Goal: Information Seeking & Learning: Check status

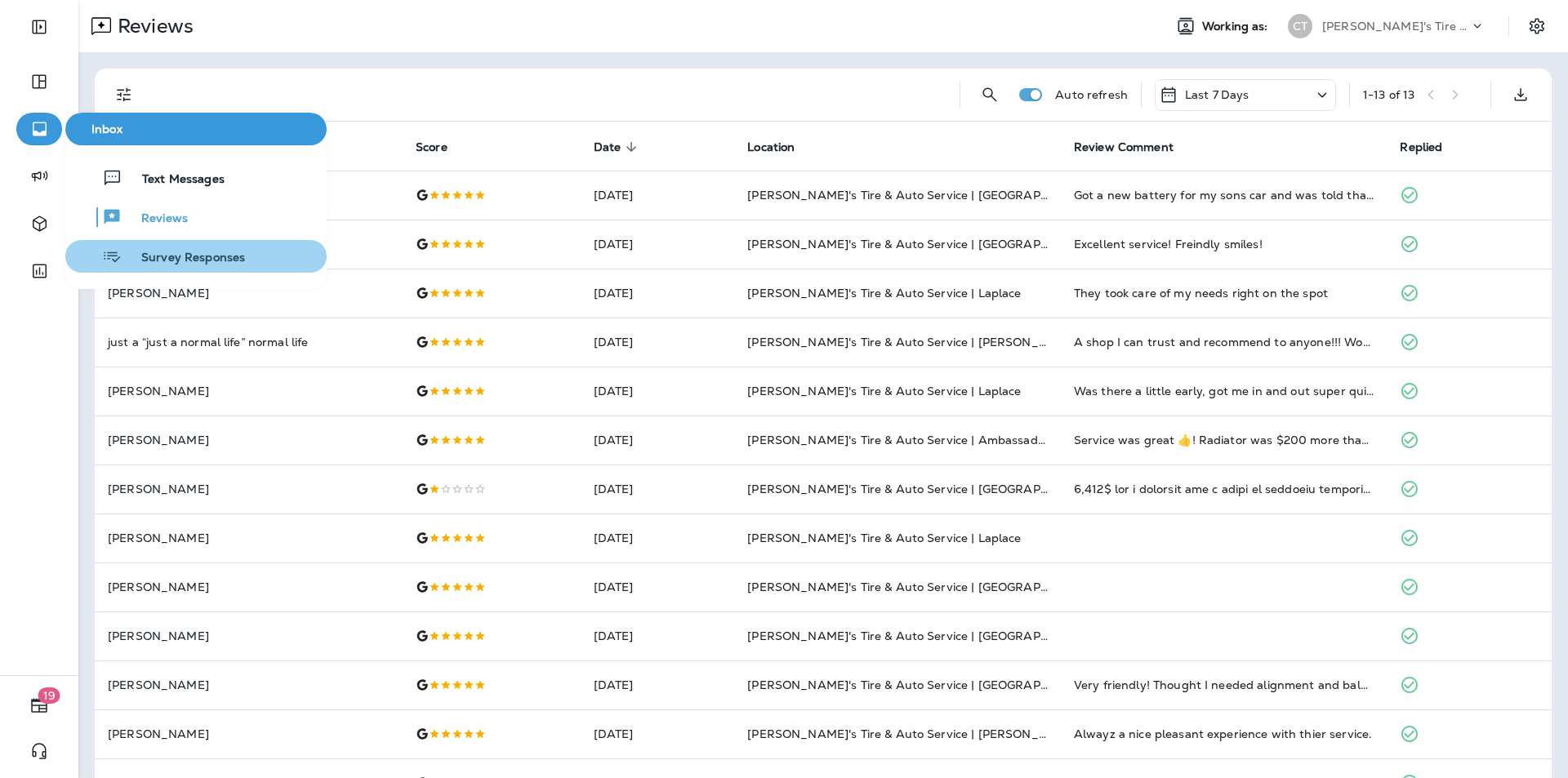
click at [158, 253] on span "Survey Responses" at bounding box center [183, 258] width 123 height 16
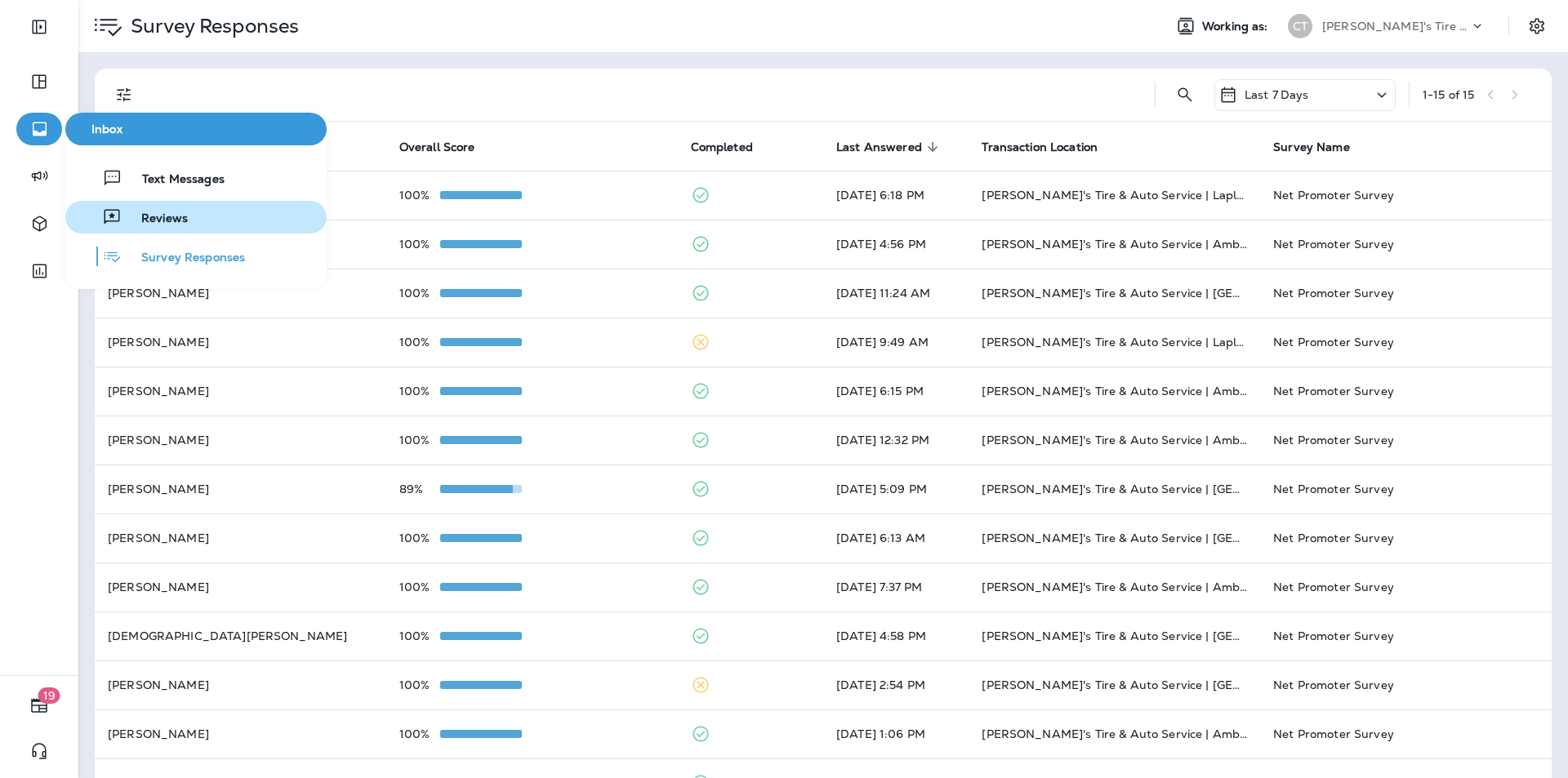
click at [162, 222] on span "Reviews" at bounding box center [155, 219] width 66 height 16
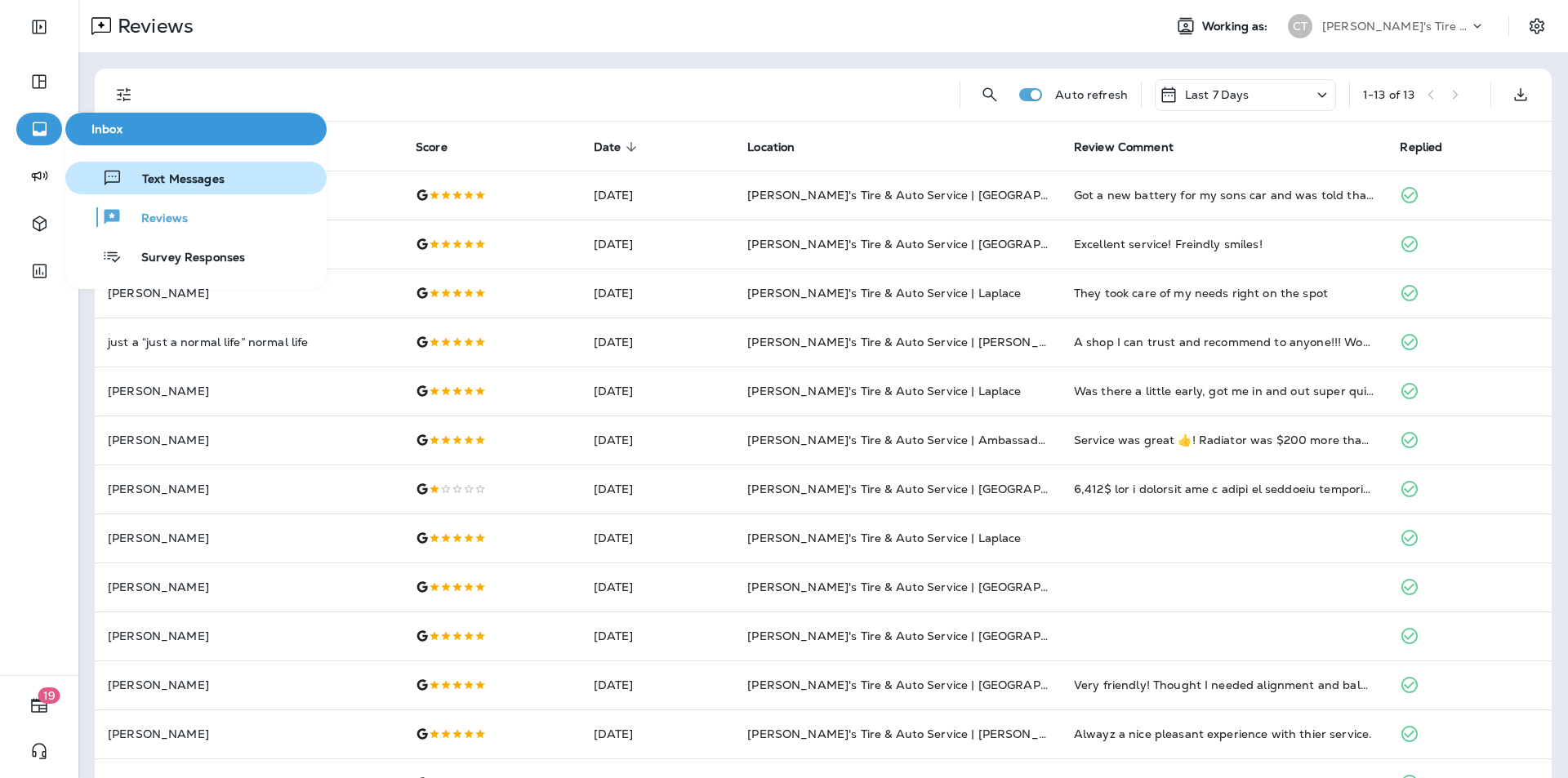
click at [181, 173] on span "Text Messages" at bounding box center [173, 180] width 102 height 16
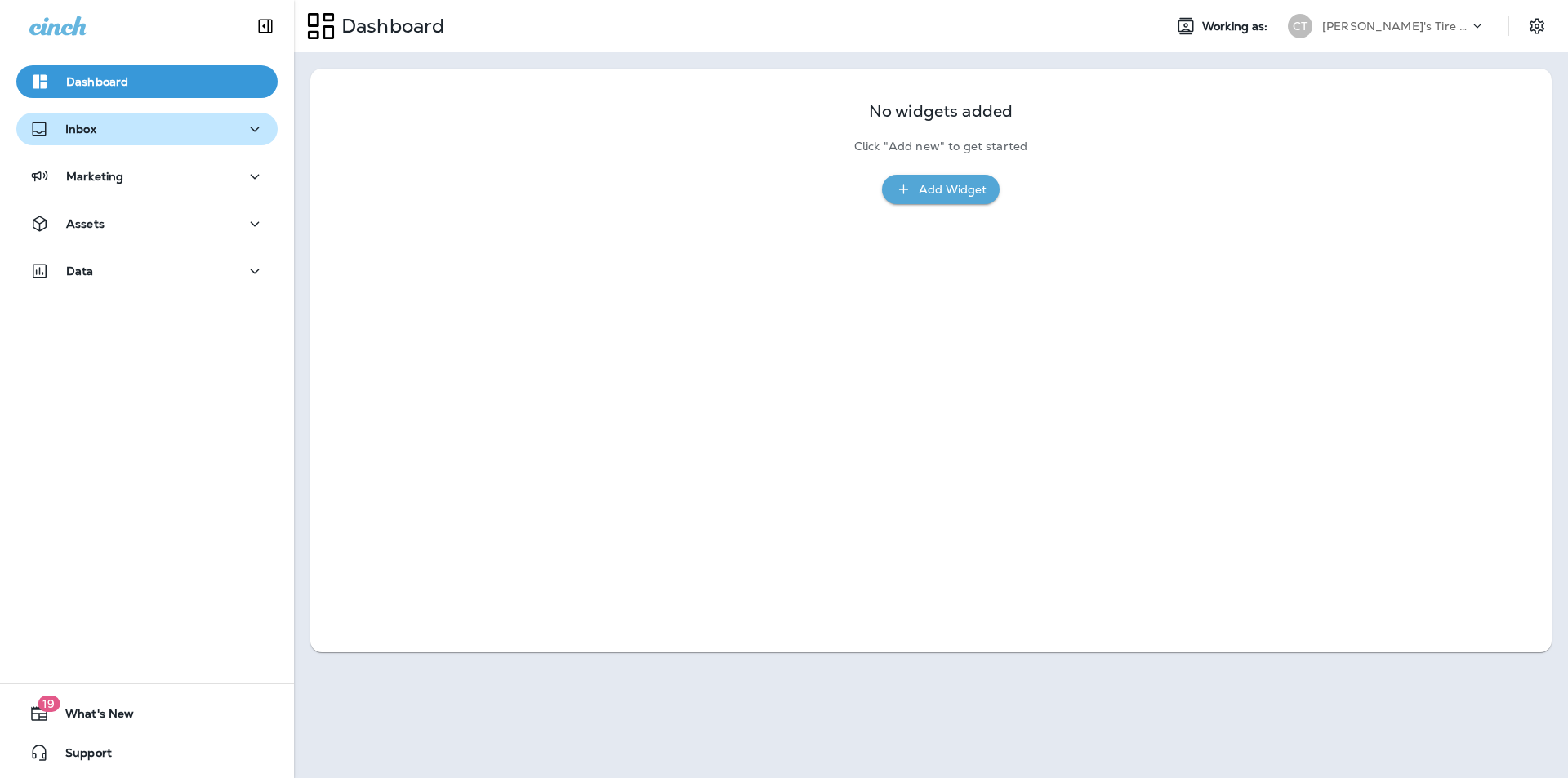
click at [116, 138] on div "Inbox" at bounding box center [146, 129] width 235 height 20
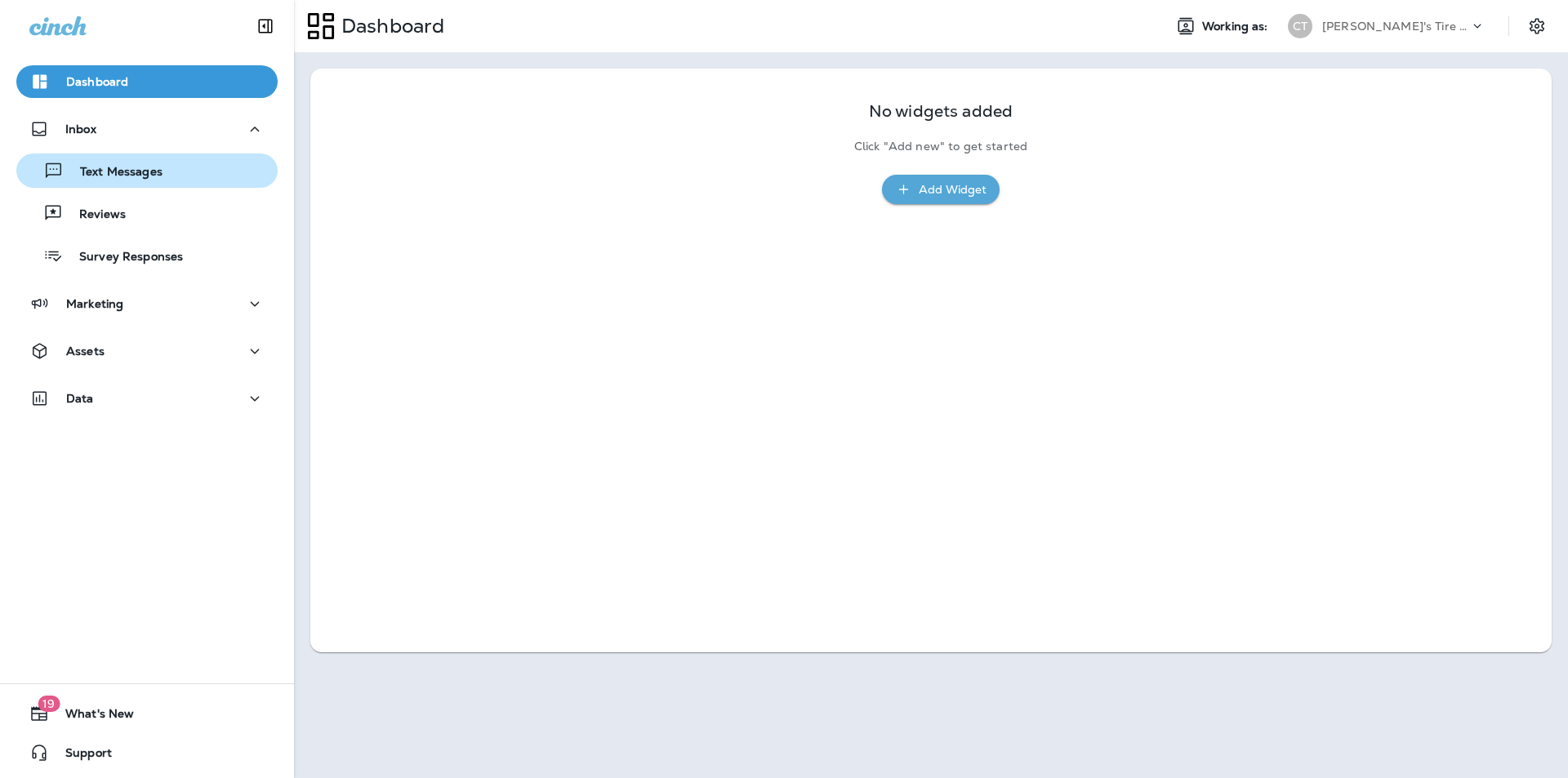
click at [128, 162] on div "Text Messages" at bounding box center [93, 170] width 140 height 25
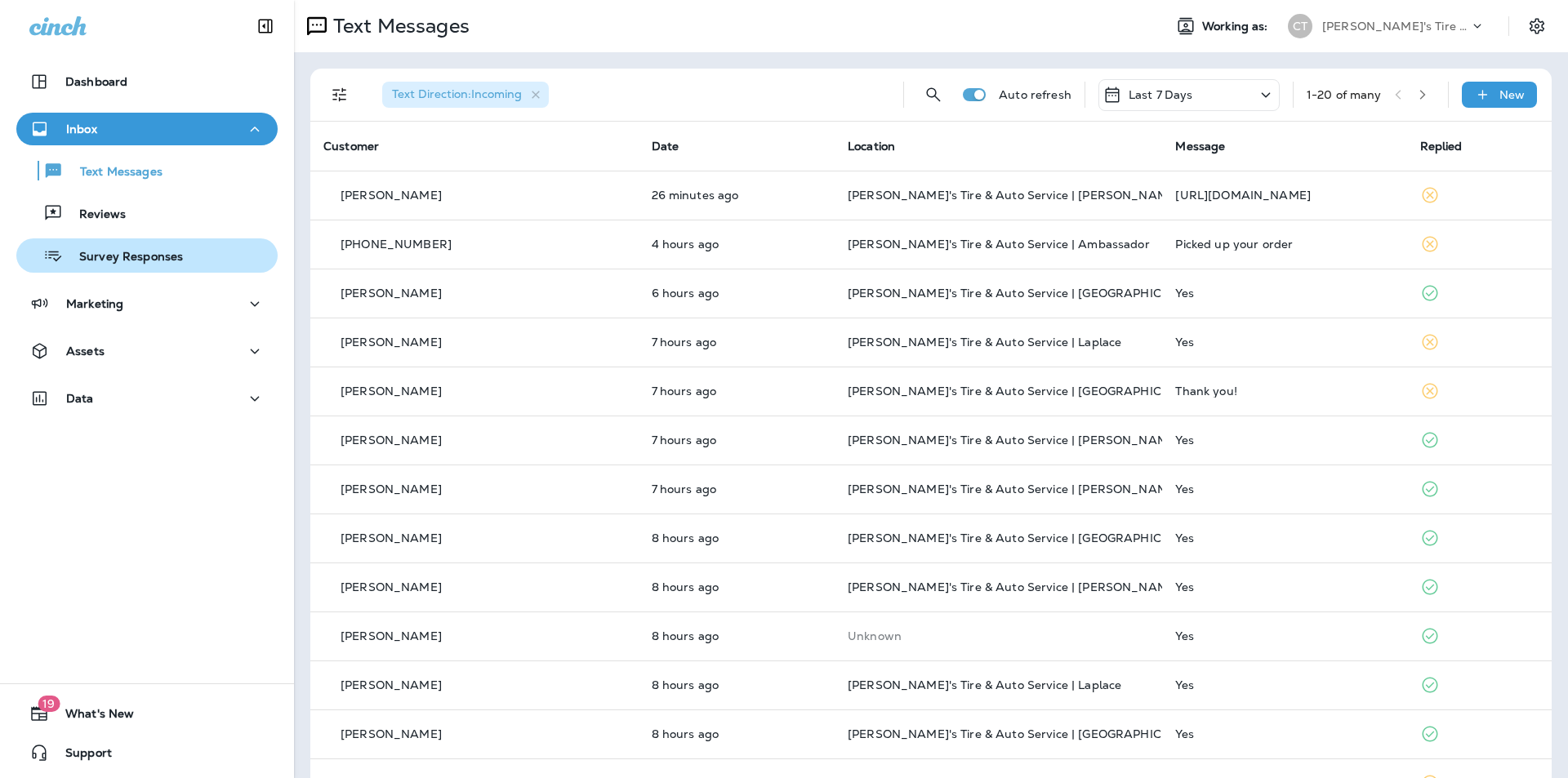
click at [175, 266] on div "Survey Responses" at bounding box center [103, 255] width 160 height 25
